Goal: Unclear

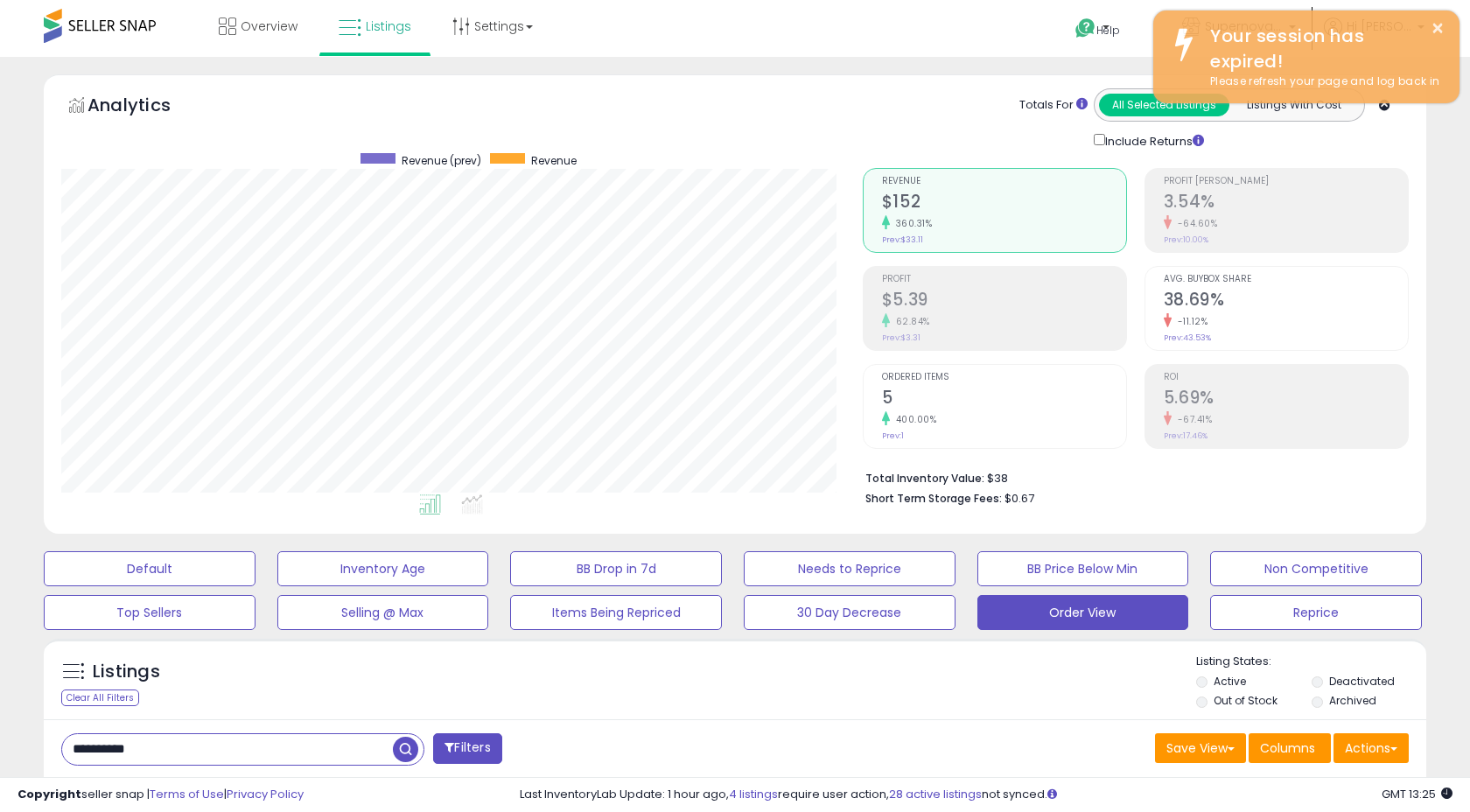
select select "**"
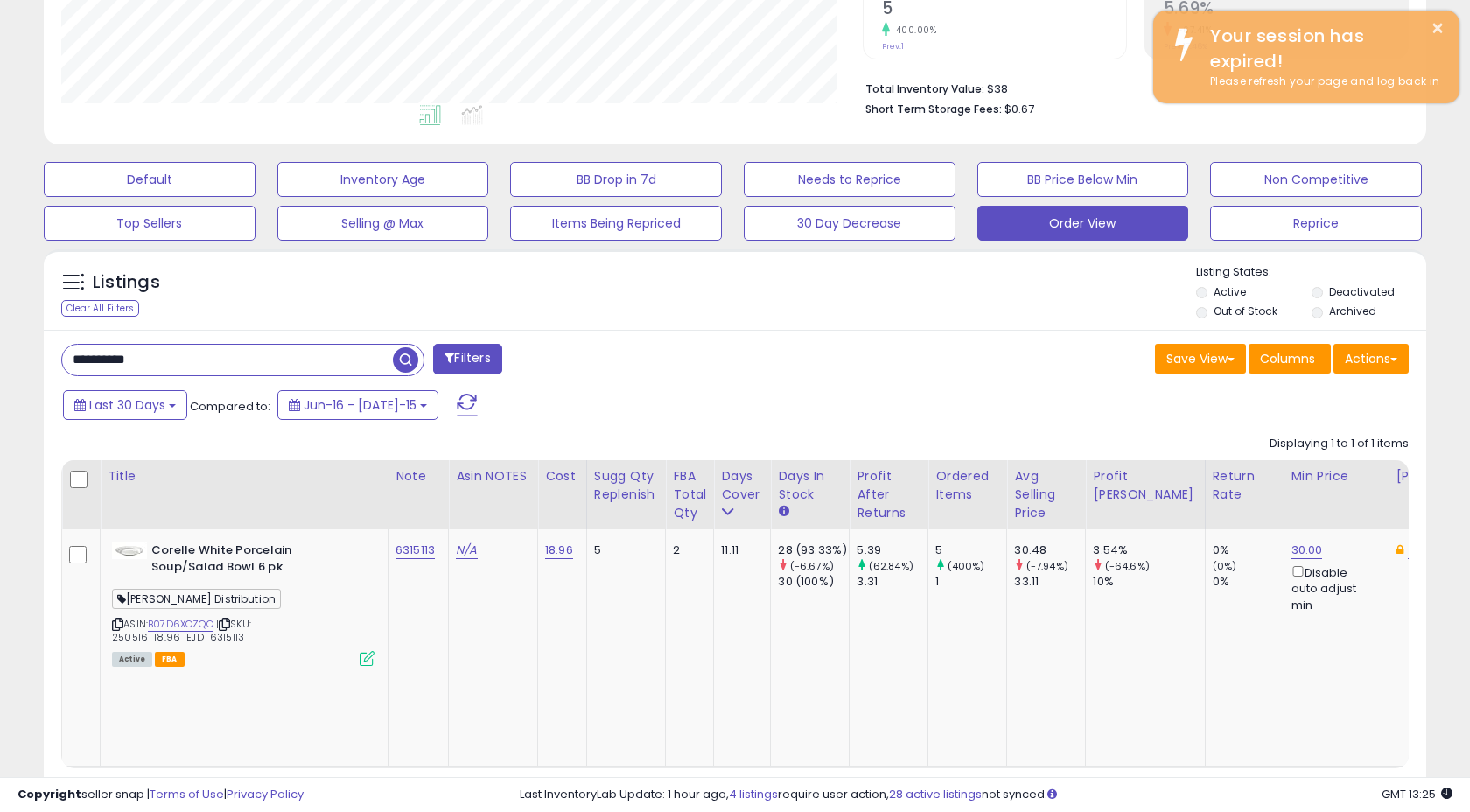
scroll to position [358, 801]
